Goal: Answer question/provide support

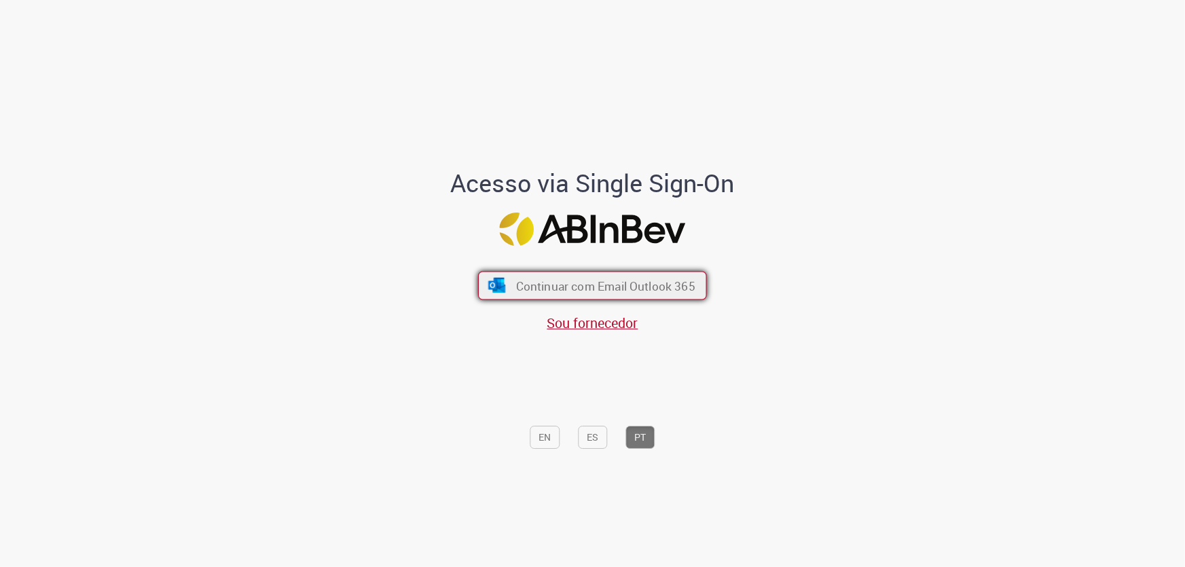
click at [518, 293] on span "Continuar com Email Outlook 365" at bounding box center [605, 286] width 179 height 16
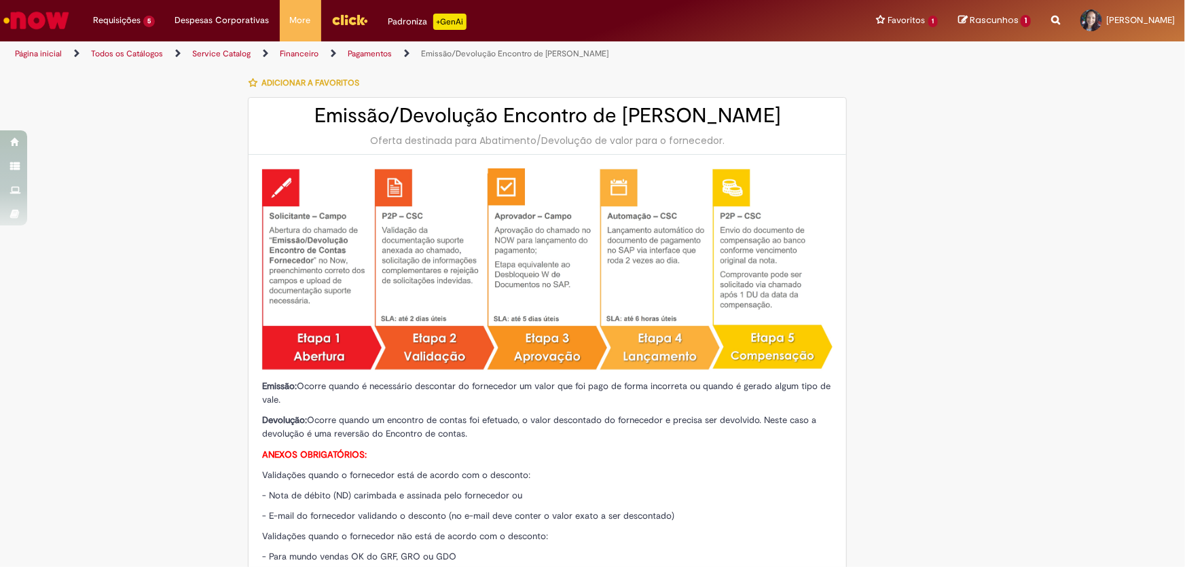
type input "********"
type input "**********"
type input "****"
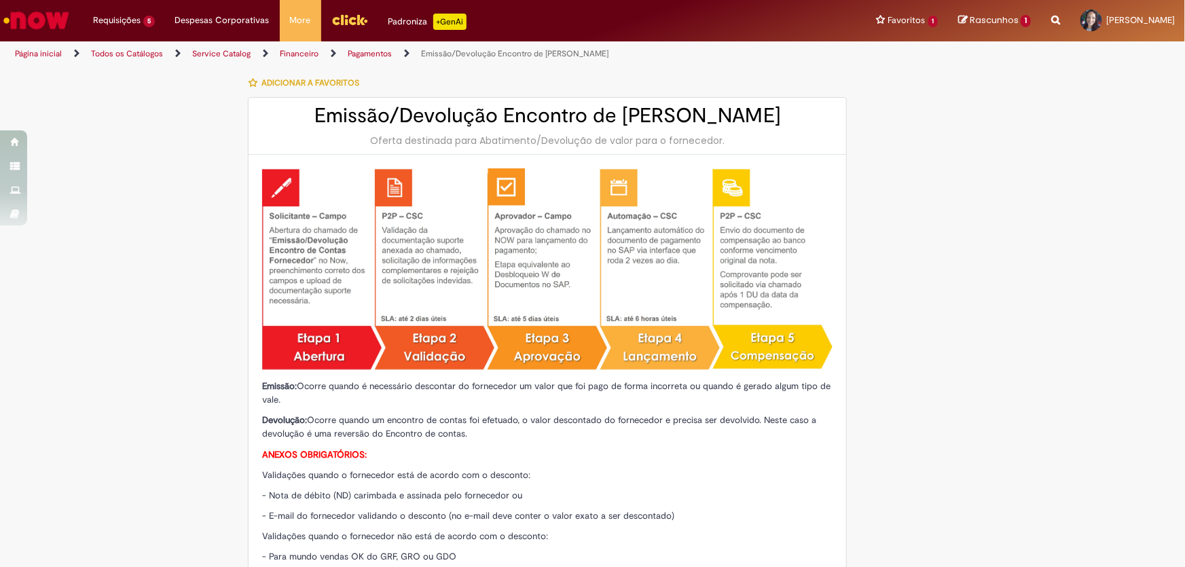
type input "**********"
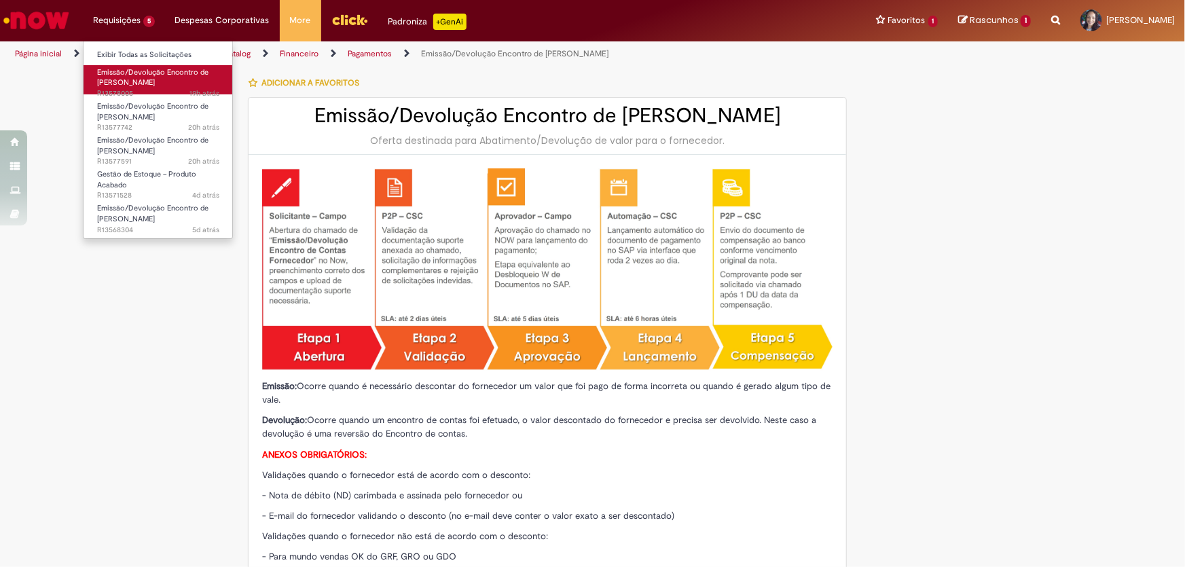
click at [116, 75] on span "Emissão/Devolução Encontro de [PERSON_NAME]" at bounding box center [152, 77] width 111 height 21
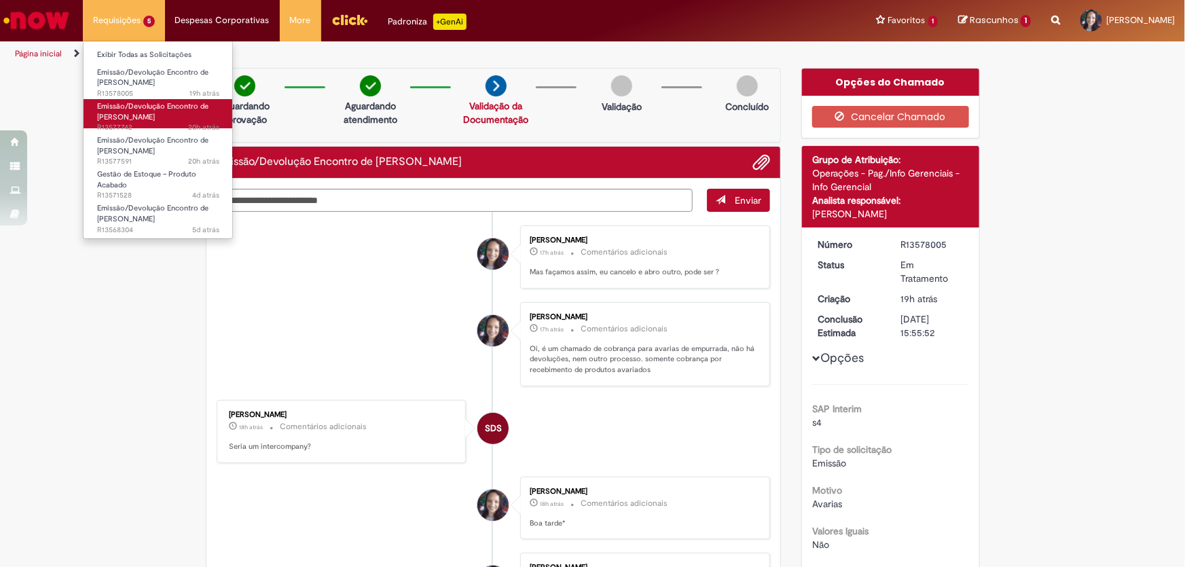
click at [113, 105] on span "Emissão/Devolução Encontro de [PERSON_NAME]" at bounding box center [152, 111] width 111 height 21
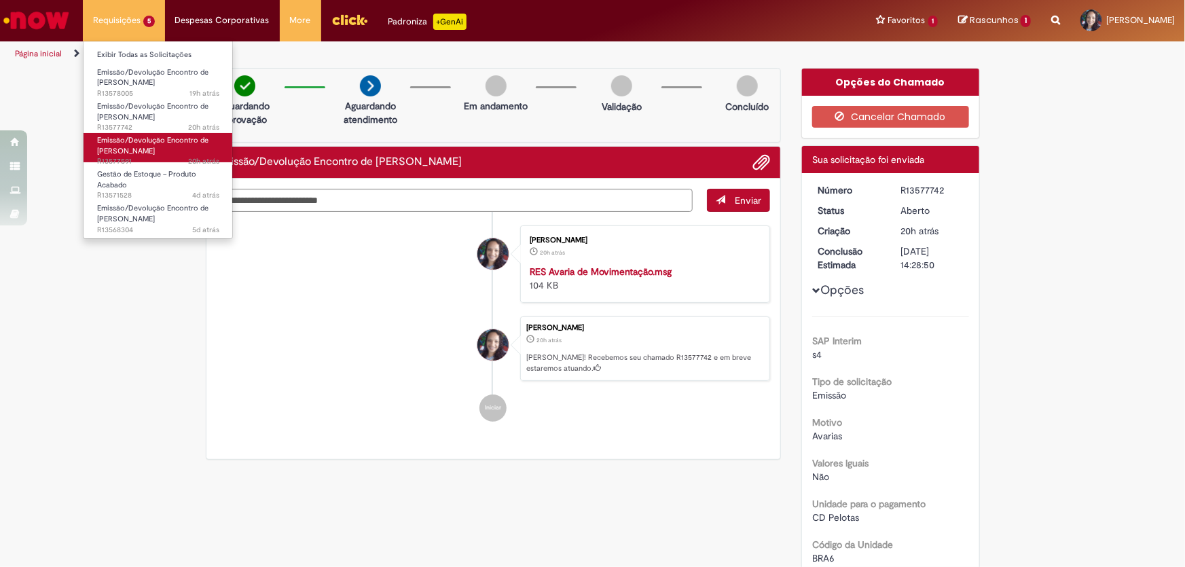
click at [117, 145] on span "Emissão/Devolução Encontro de [PERSON_NAME]" at bounding box center [152, 145] width 111 height 21
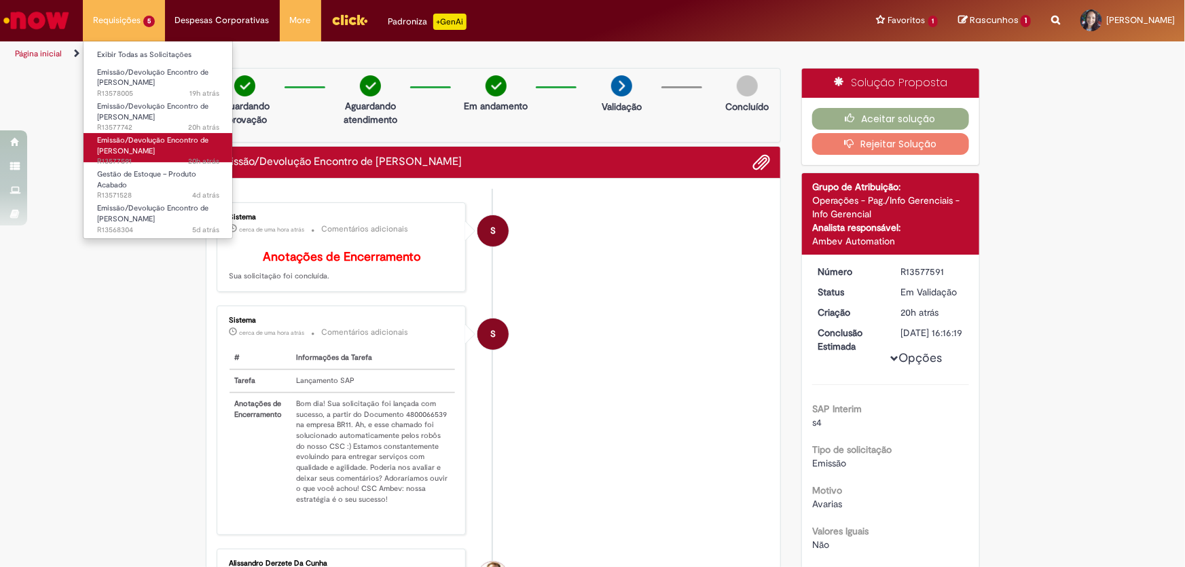
click at [140, 152] on span "Emissão/Devolução Encontro de [PERSON_NAME]" at bounding box center [152, 145] width 111 height 21
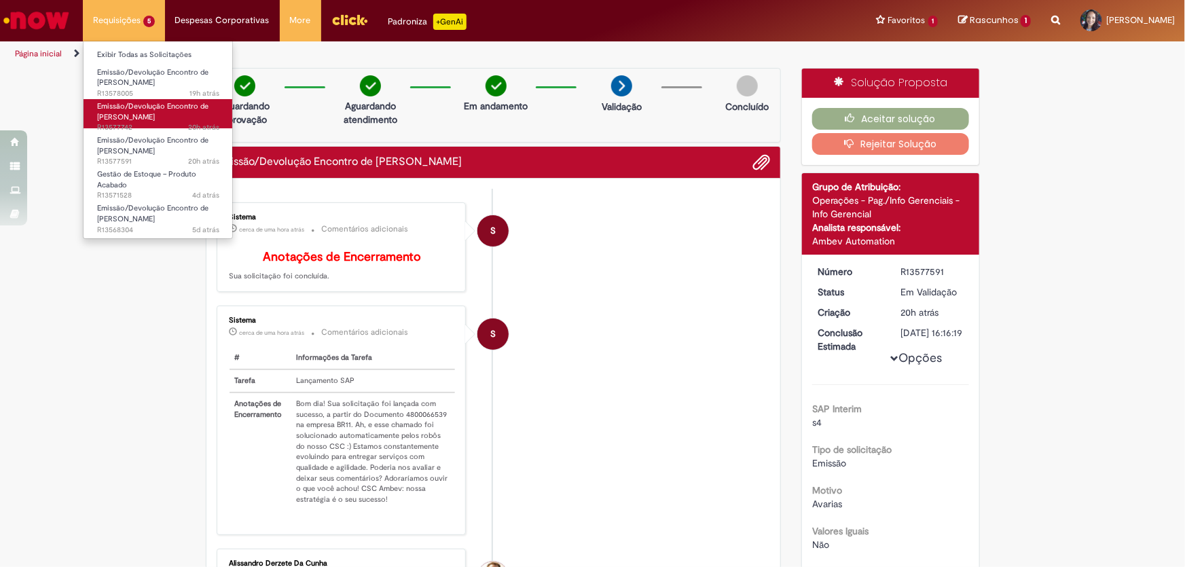
click at [149, 115] on span "Emissão/Devolução Encontro de [PERSON_NAME]" at bounding box center [152, 111] width 111 height 21
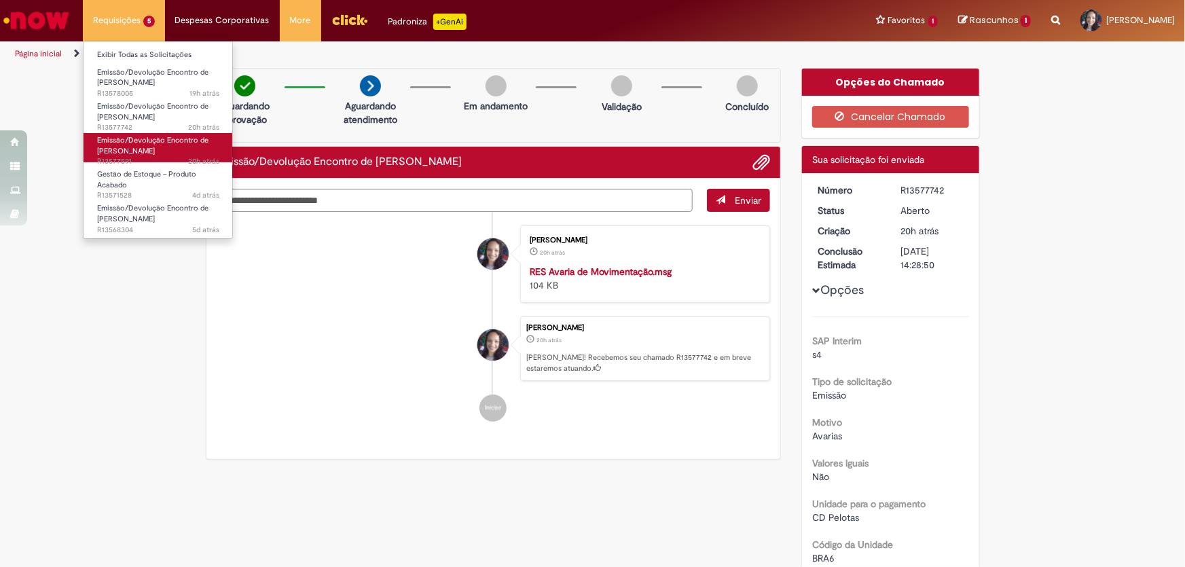
click at [145, 147] on span "Emissão/Devolução Encontro de [PERSON_NAME]" at bounding box center [152, 145] width 111 height 21
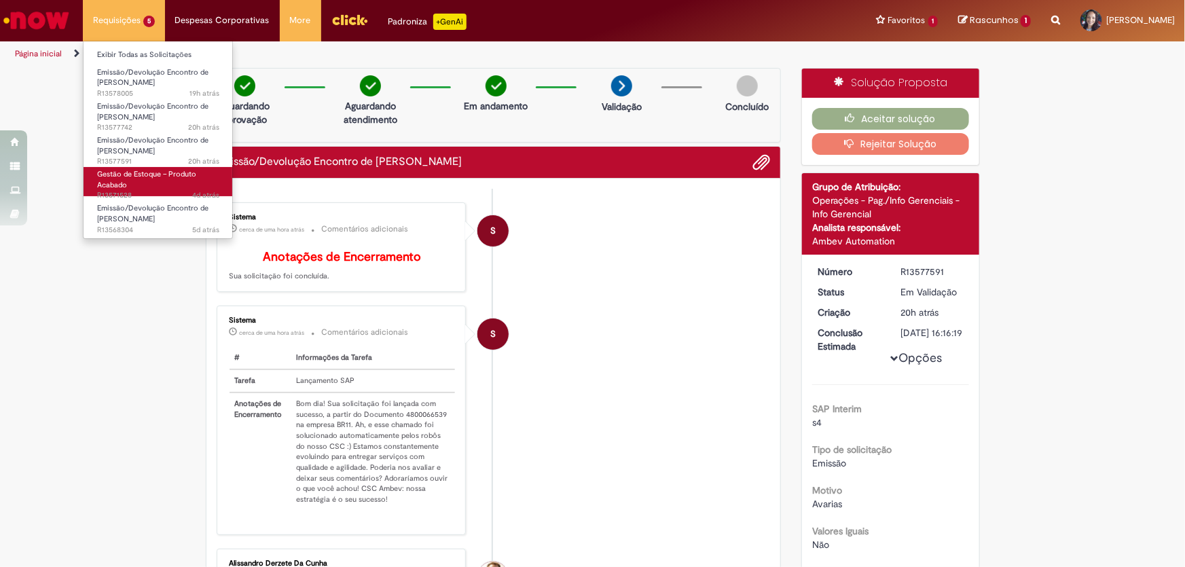
click at [139, 183] on link "Gestão de Estoque – Produto Acabado 4d atrás 4 dias atrás R13571528" at bounding box center [158, 181] width 149 height 29
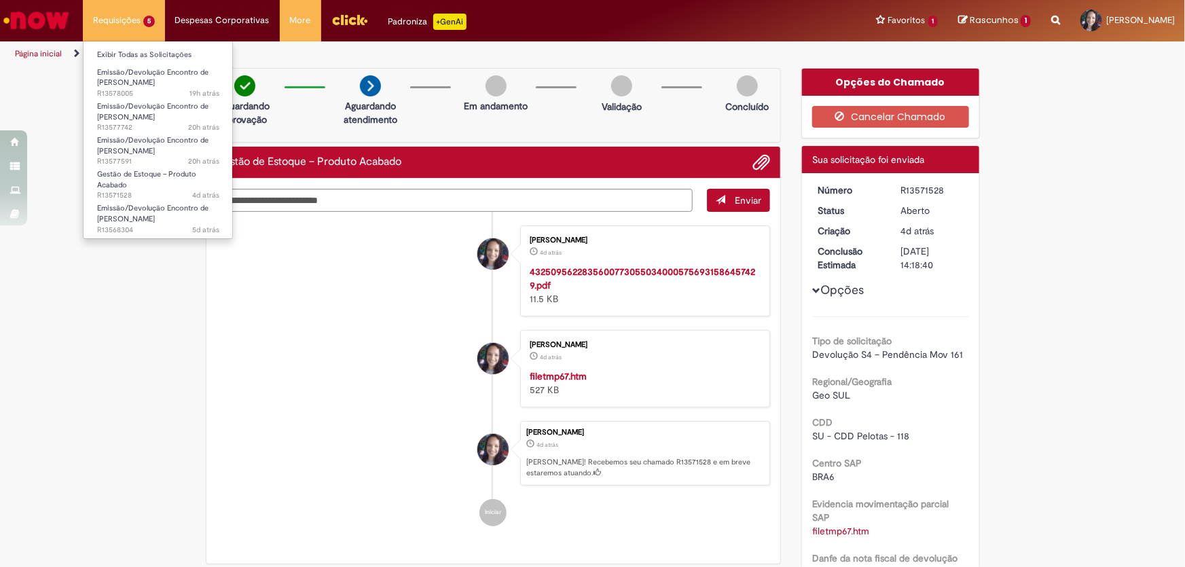
click at [108, 11] on li "Requisições 5 Exibir Todas as Solicitações Emissão/Devolução Encontro de Contas…" at bounding box center [124, 20] width 82 height 41
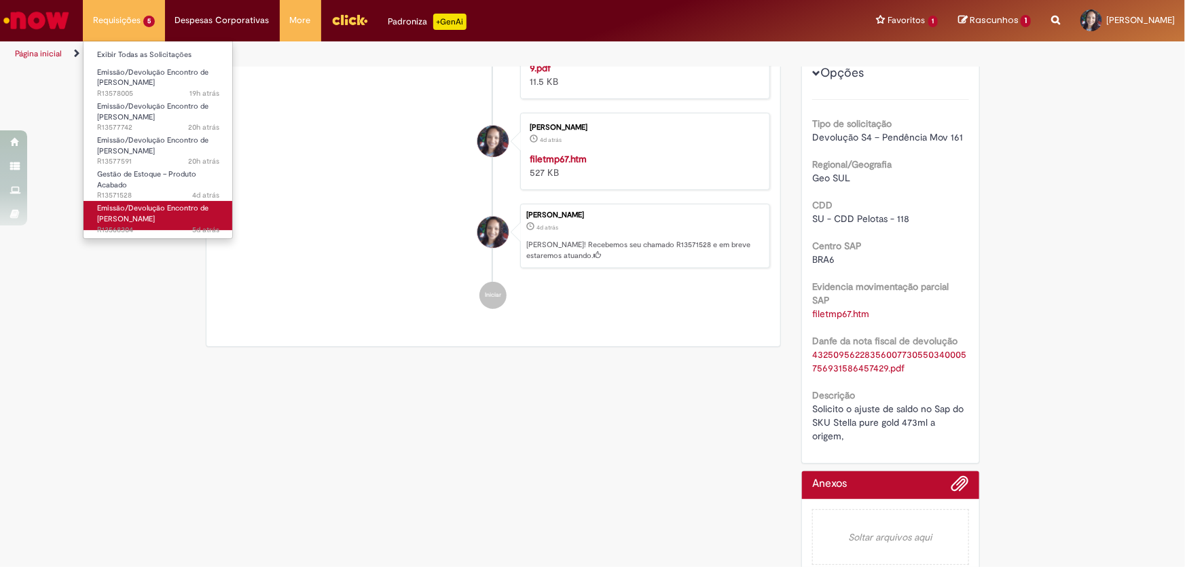
click at [127, 214] on span "Emissão/Devolução Encontro de [PERSON_NAME]" at bounding box center [152, 213] width 111 height 21
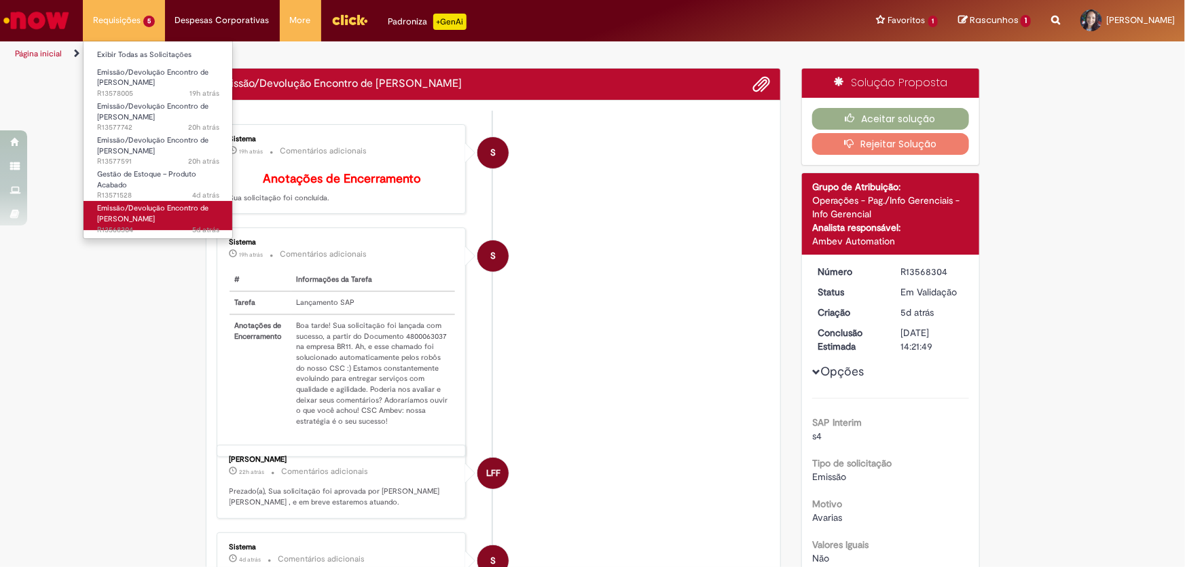
click at [127, 214] on span "Emissão/Devolução Encontro de [PERSON_NAME]" at bounding box center [152, 213] width 111 height 21
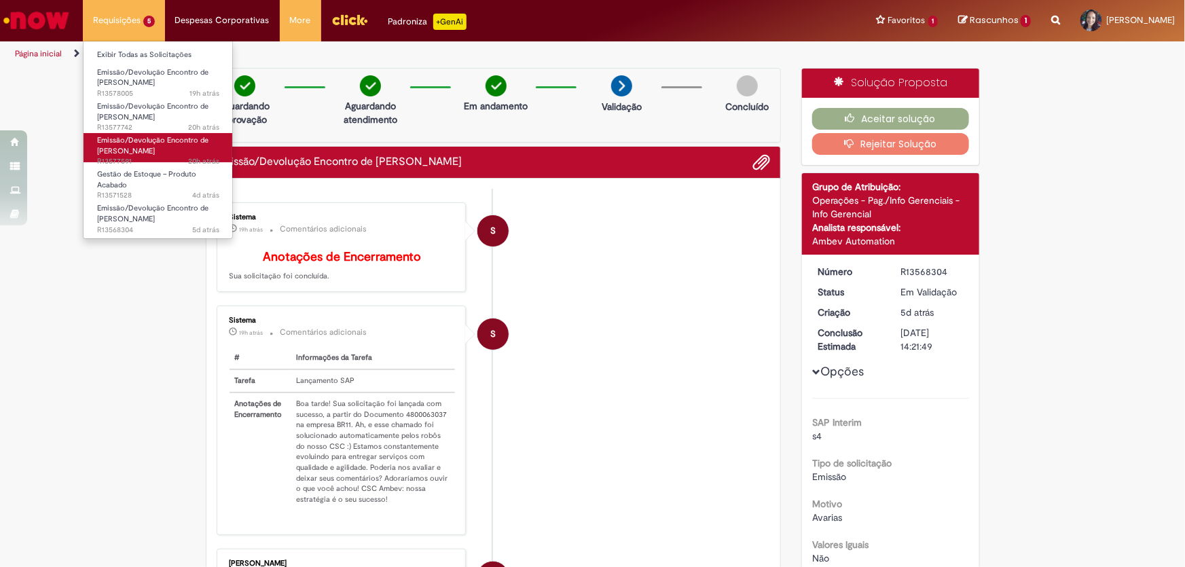
click at [136, 139] on span "Emissão/Devolução Encontro de [PERSON_NAME]" at bounding box center [152, 145] width 111 height 21
click at [132, 143] on span "Emissão/Devolução Encontro de [PERSON_NAME]" at bounding box center [152, 145] width 111 height 21
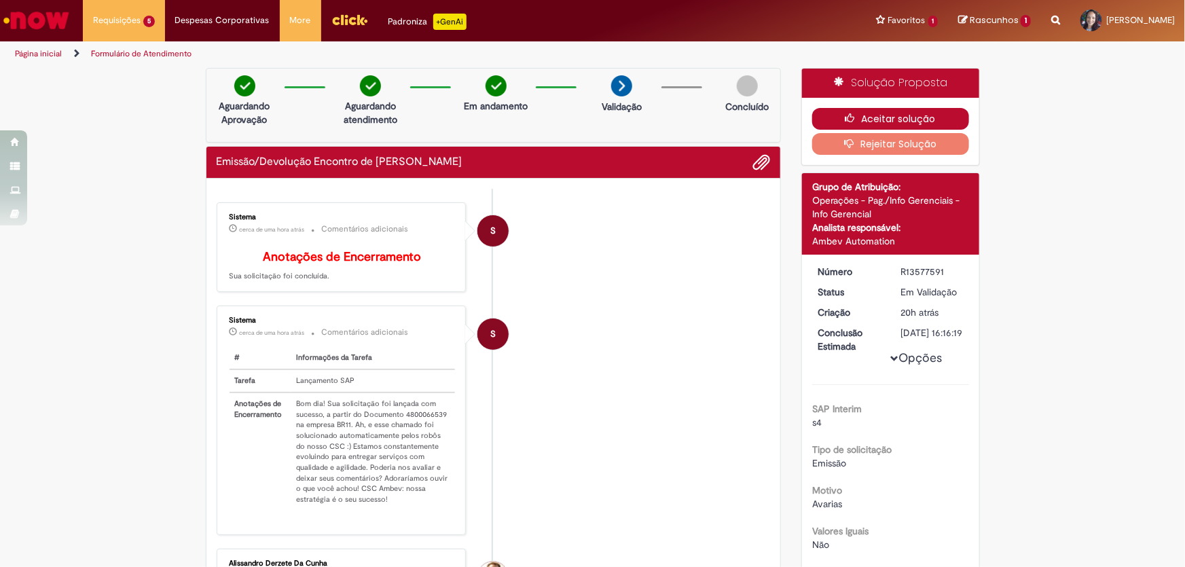
click at [866, 117] on button "Aceitar solução" at bounding box center [890, 119] width 157 height 22
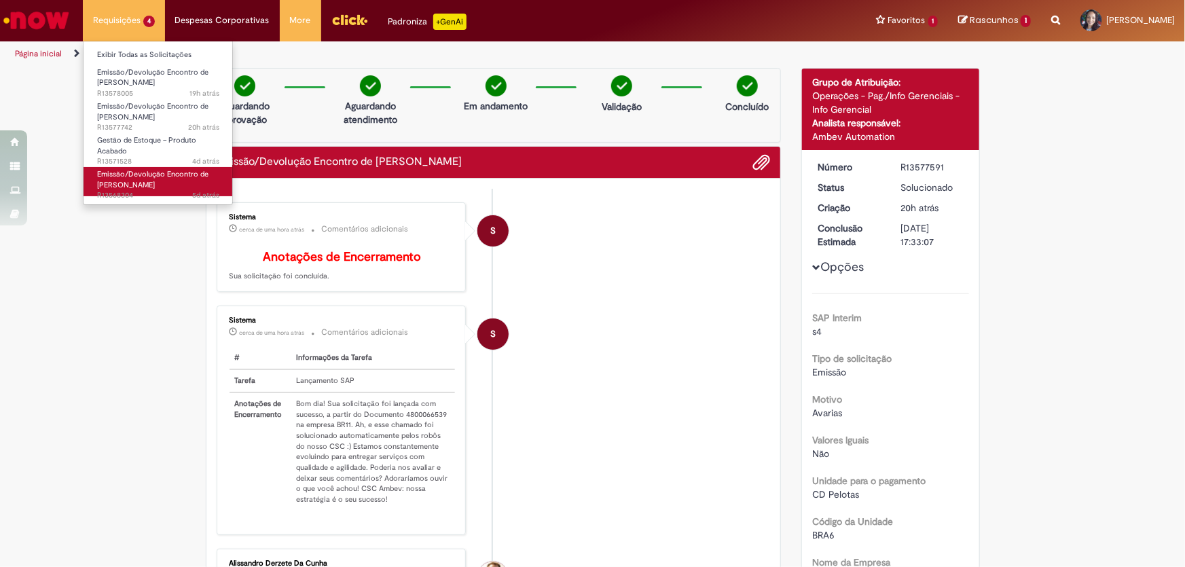
click at [122, 183] on span "Emissão/Devolução Encontro de [PERSON_NAME]" at bounding box center [152, 179] width 111 height 21
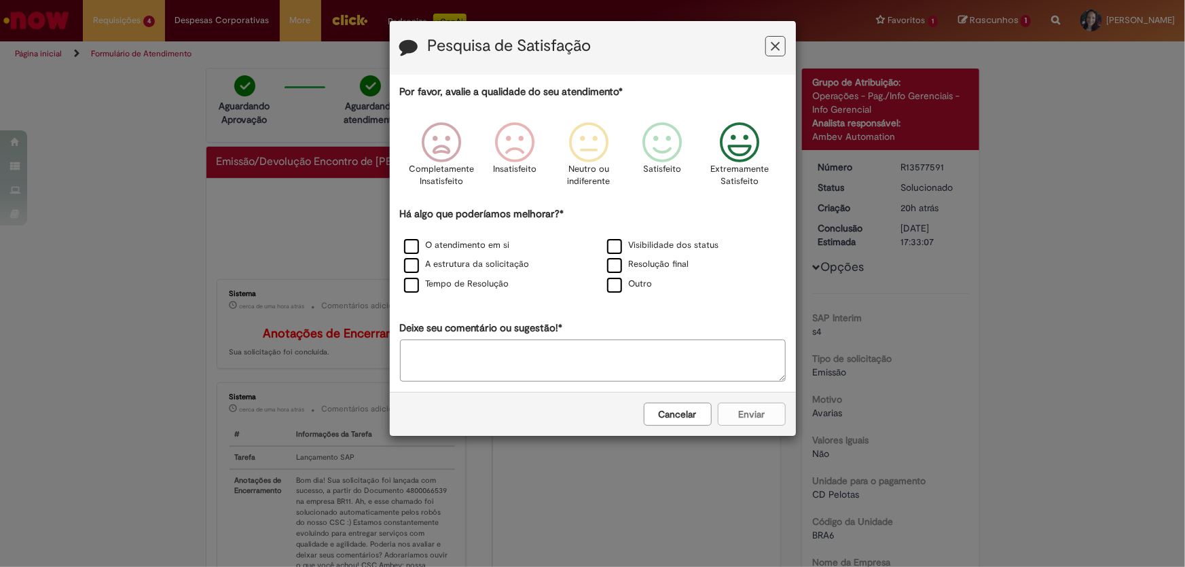
click at [744, 149] on icon "Feedback" at bounding box center [739, 142] width 51 height 41
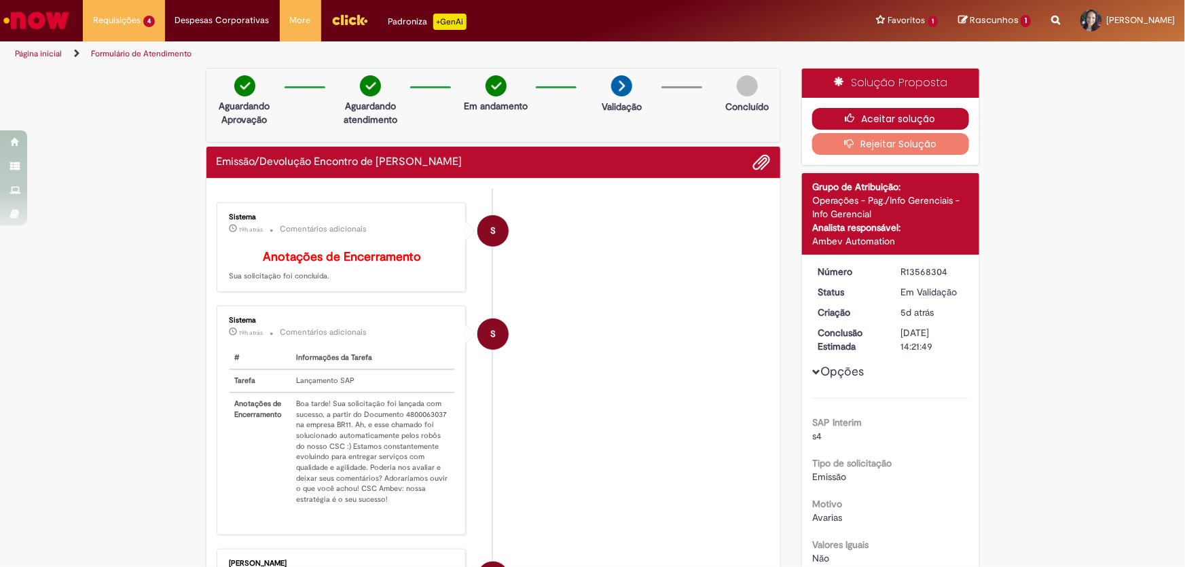
click at [867, 117] on button "Aceitar solução" at bounding box center [890, 119] width 157 height 22
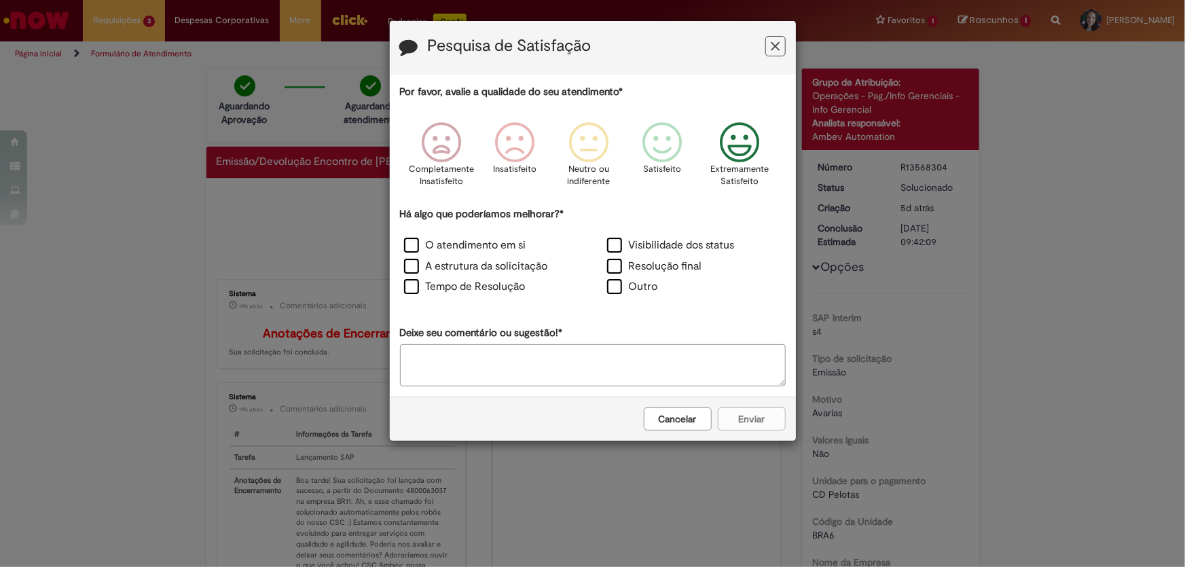
click at [747, 139] on icon "Feedback" at bounding box center [739, 142] width 51 height 41
click at [413, 246] on label "O atendimento em si" at bounding box center [465, 246] width 122 height 16
click at [752, 424] on button "Enviar" at bounding box center [752, 418] width 68 height 23
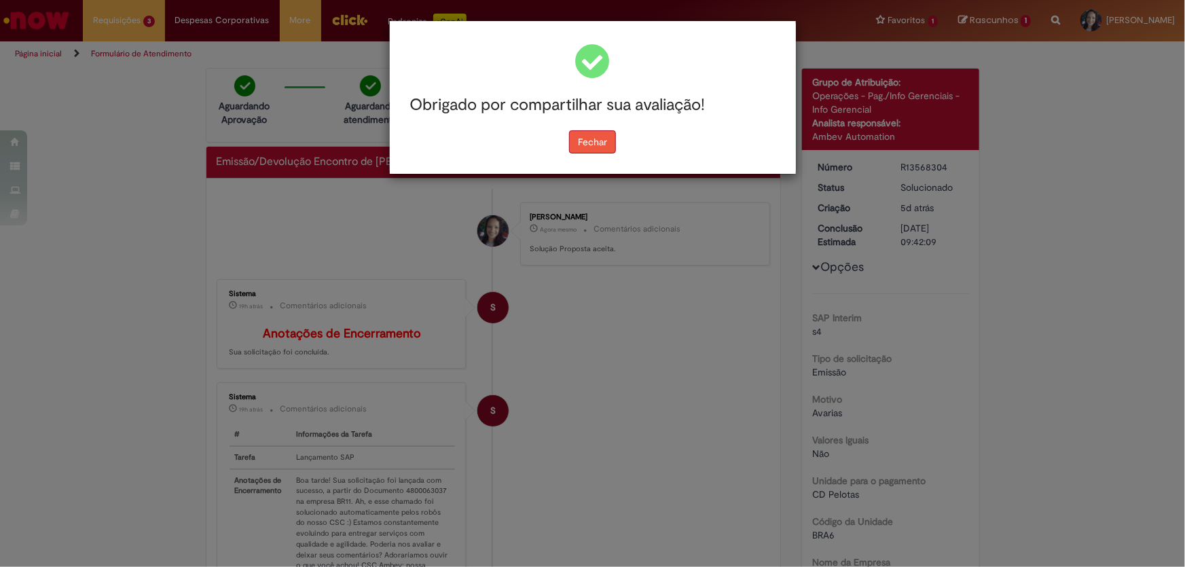
click at [589, 144] on button "Fechar" at bounding box center [592, 141] width 47 height 23
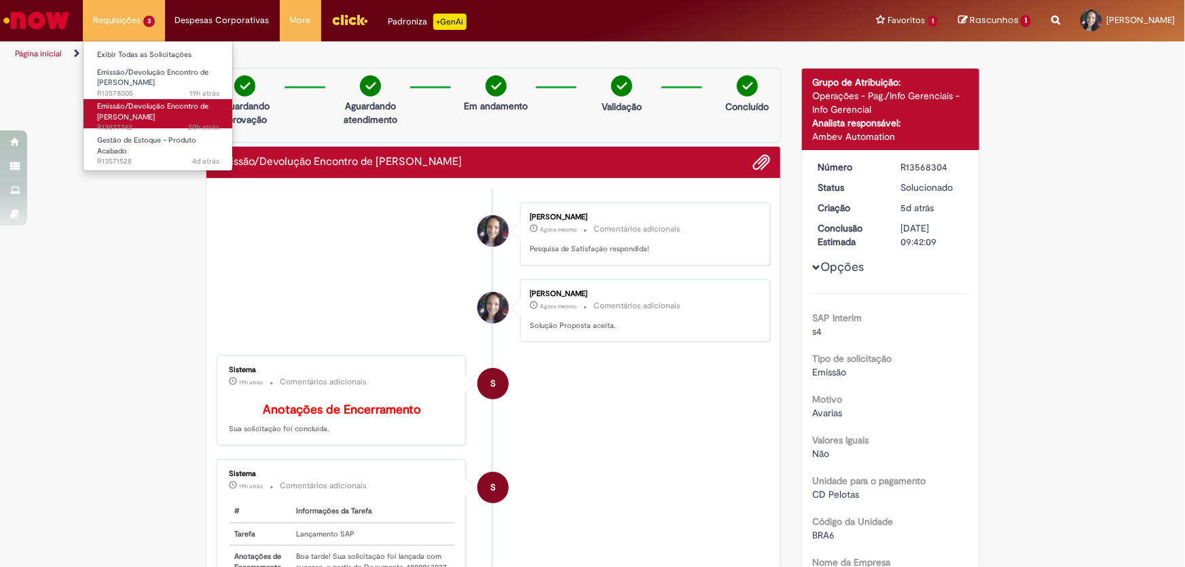
click at [130, 115] on span "Emissão/Devolução Encontro de [PERSON_NAME]" at bounding box center [152, 111] width 111 height 21
